Goal: Task Accomplishment & Management: Use online tool/utility

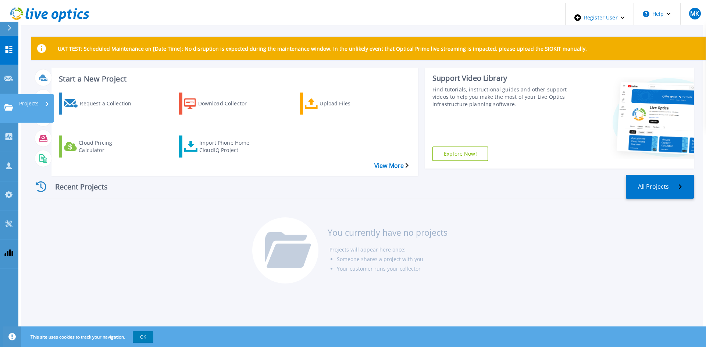
click at [22, 94] on p "Projects" at bounding box center [28, 103] width 19 height 19
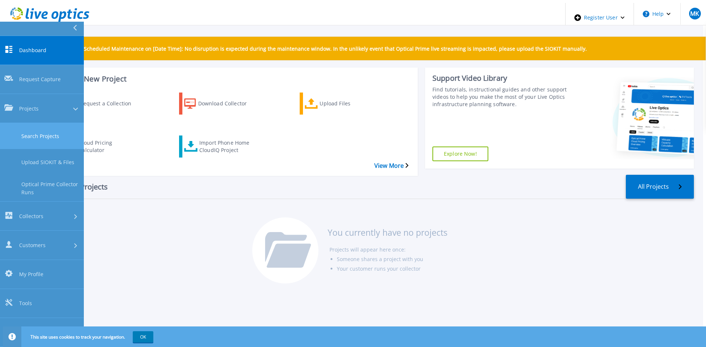
click at [49, 123] on link "Search Projects" at bounding box center [42, 136] width 84 height 26
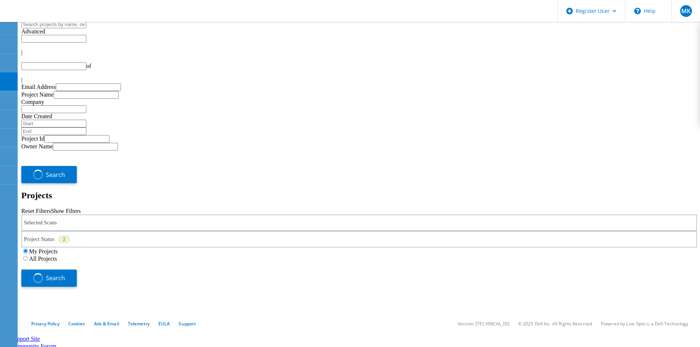
type input "1"
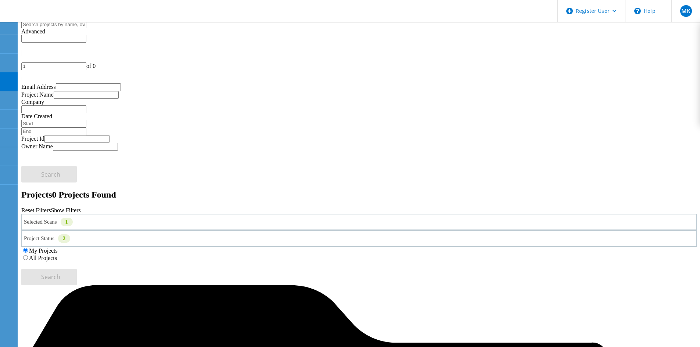
click at [57, 255] on label "All Projects" at bounding box center [43, 258] width 28 height 6
click at [28, 255] on input "All Projects" at bounding box center [25, 257] width 5 height 5
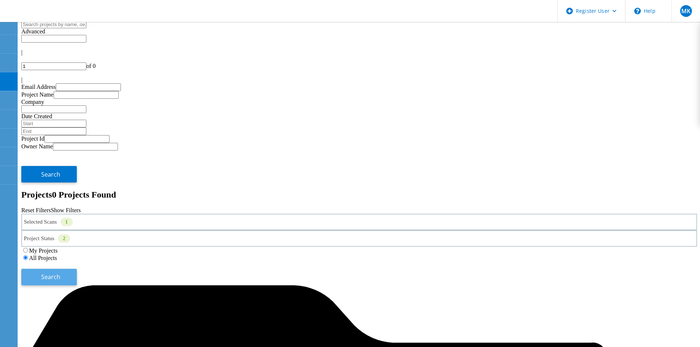
click at [60, 273] on span "Search" at bounding box center [50, 277] width 19 height 8
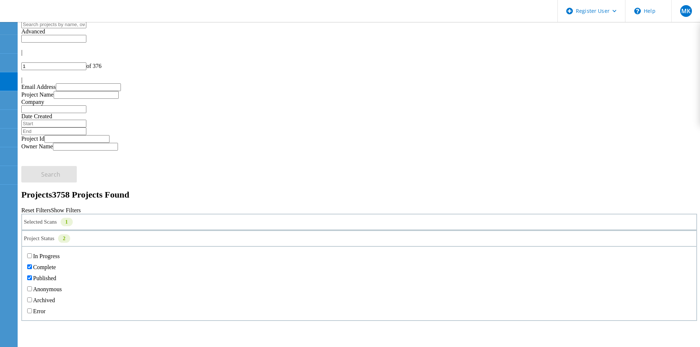
click at [70, 234] on div "2" at bounding box center [64, 238] width 12 height 8
click at [176, 214] on div "Selected Scans 1" at bounding box center [359, 222] width 676 height 17
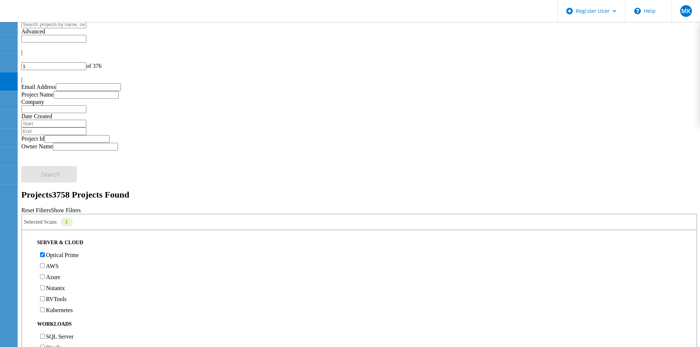
click at [177, 214] on div "Selected Scans 1 Server & Cloud Optical Prime AWS Azure Nutanix RVTools Kuberne…" at bounding box center [359, 250] width 676 height 72
